Goal: Check status

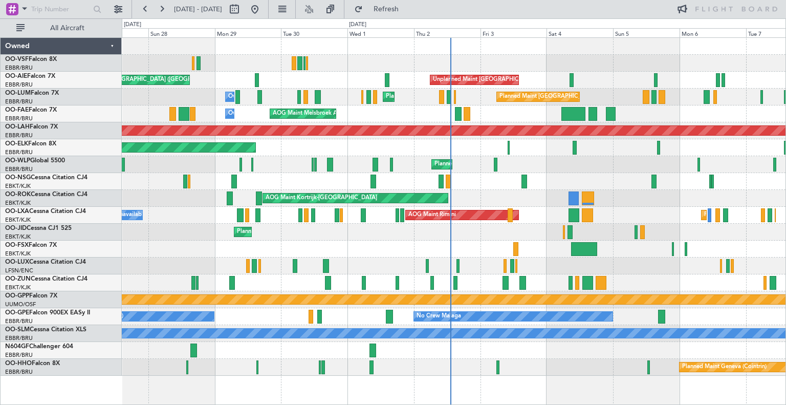
click at [458, 110] on div "AOG Maint Melsbroek Air Base Owner [GEOGRAPHIC_DATA] AOG Maint [US_STATE] ([GEO…" at bounding box center [454, 113] width 664 height 17
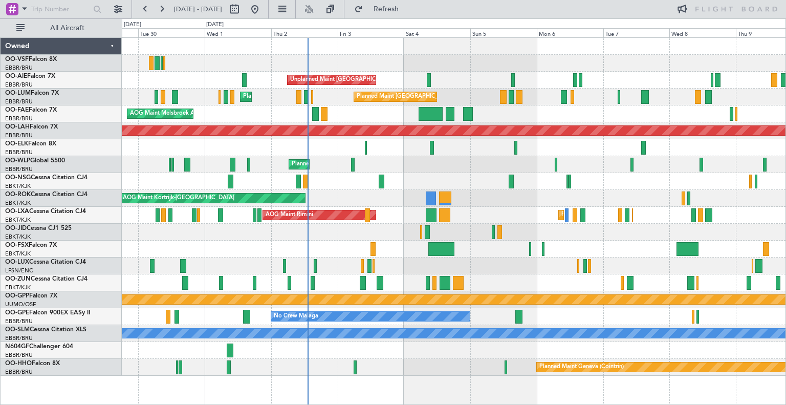
click at [535, 120] on div "AOG Maint Melsbroek Air Base Owner [GEOGRAPHIC_DATA]" at bounding box center [454, 113] width 664 height 17
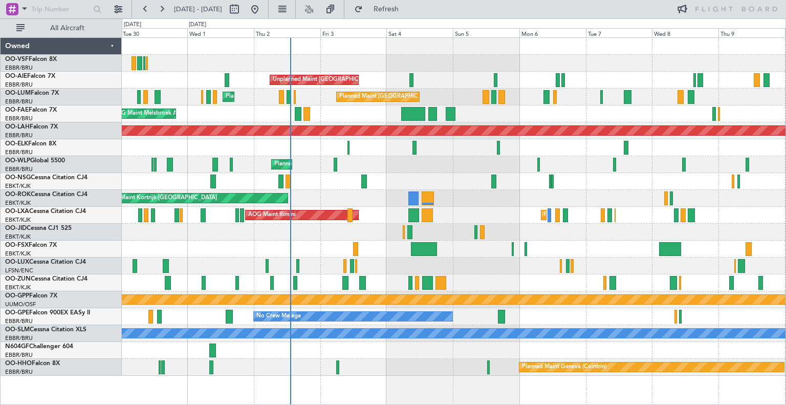
click at [512, 116] on div "AOG Maint Melsbroek Air Base Owner [GEOGRAPHIC_DATA] Owner [GEOGRAPHIC_DATA]" at bounding box center [454, 113] width 664 height 17
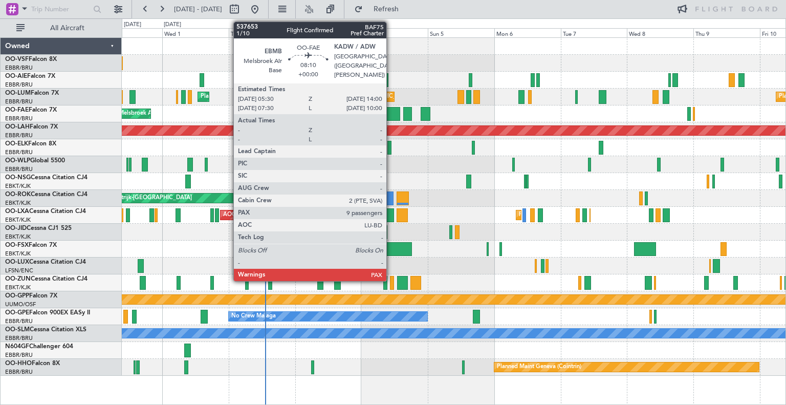
click at [391, 112] on div at bounding box center [388, 114] width 24 height 14
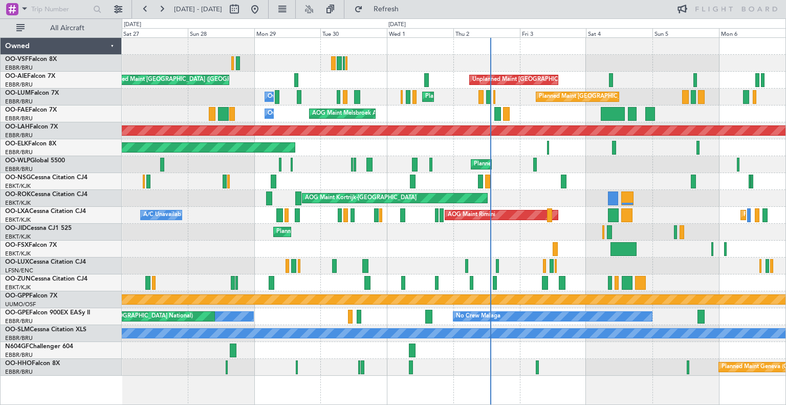
click at [547, 161] on div "Planned Maint Milan (Linate)" at bounding box center [454, 164] width 664 height 17
